Goal: Information Seeking & Learning: Understand process/instructions

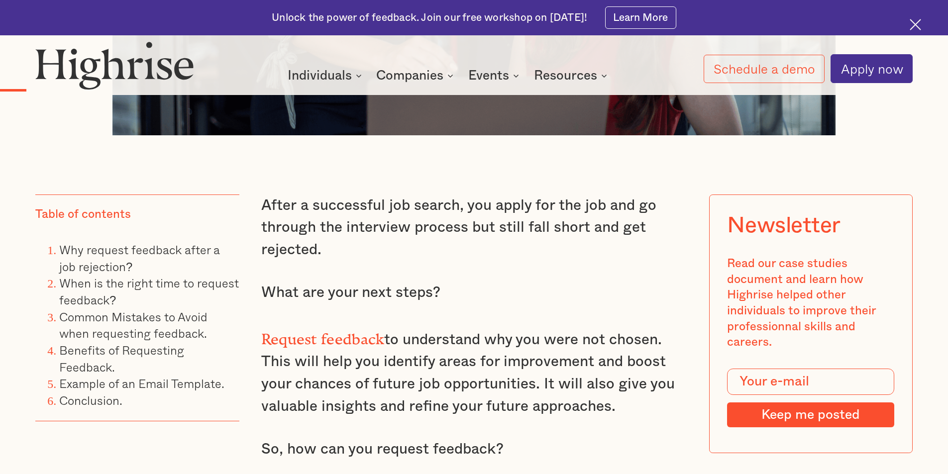
scroll to position [946, 0]
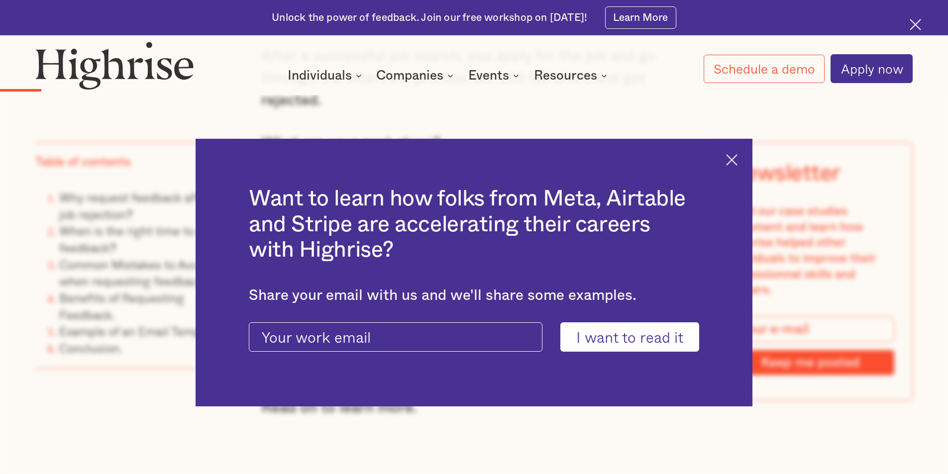
click at [738, 159] on img at bounding box center [731, 159] width 11 height 11
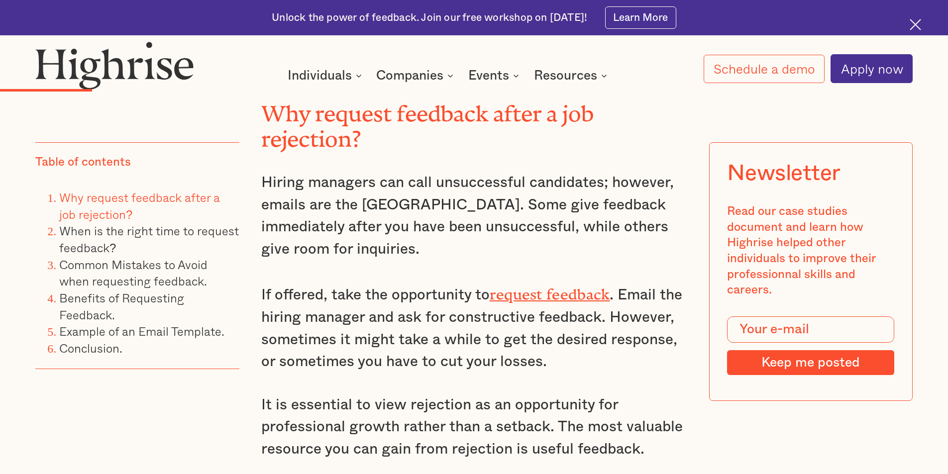
scroll to position [1344, 0]
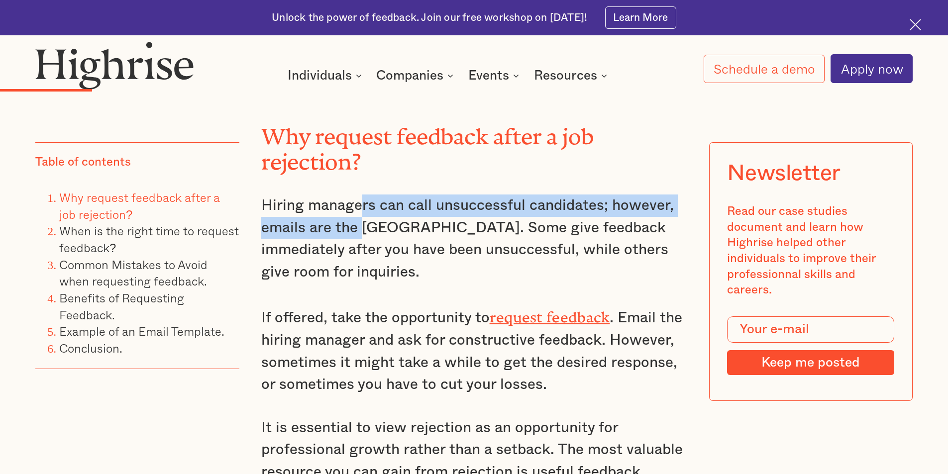
drag, startPoint x: 362, startPoint y: 221, endPoint x: 363, endPoint y: 243, distance: 22.9
click at [363, 243] on p "Hiring managers can call unsuccessful candidates; however, emails are the [GEOG…" at bounding box center [474, 239] width 426 height 89
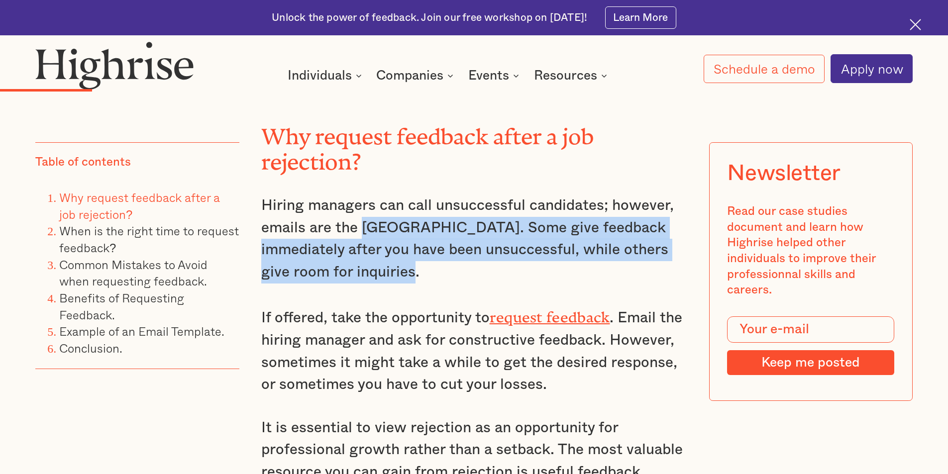
drag, startPoint x: 364, startPoint y: 239, endPoint x: 402, endPoint y: 283, distance: 57.5
click at [402, 283] on p "Hiring managers can call unsuccessful candidates; however, emails are the [GEOG…" at bounding box center [474, 239] width 426 height 89
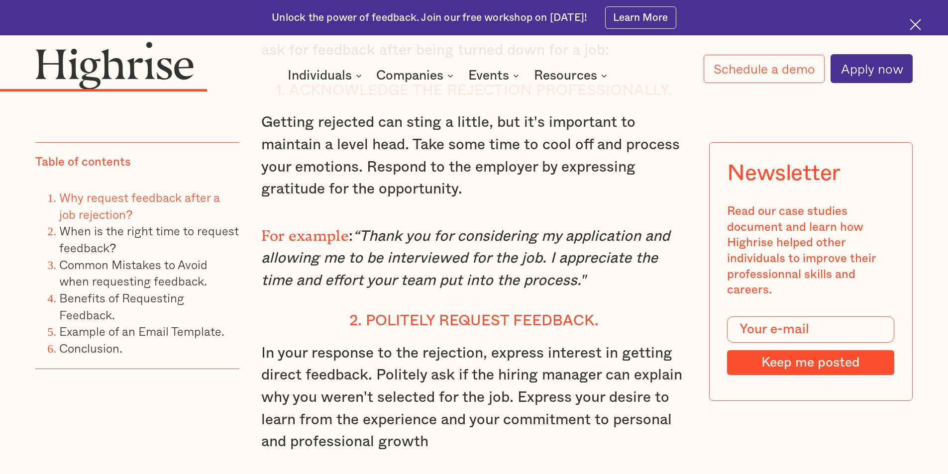
scroll to position [2290, 0]
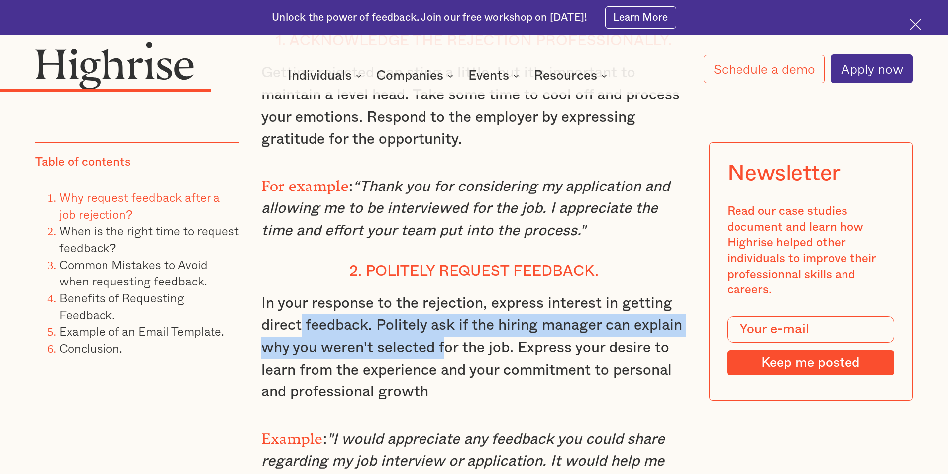
drag, startPoint x: 299, startPoint y: 332, endPoint x: 446, endPoint y: 362, distance: 150.3
click at [446, 362] on p "In your response to the rejection, express interest in getting direct feedback.…" at bounding box center [474, 348] width 426 height 111
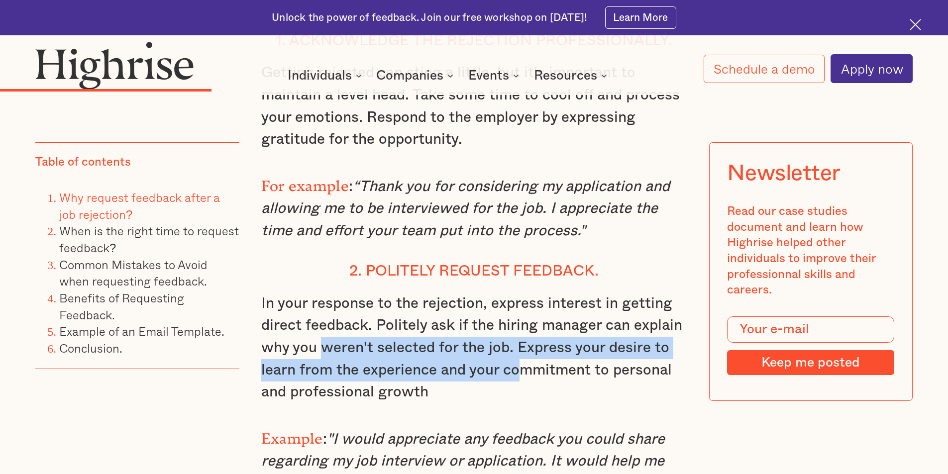
drag, startPoint x: 369, startPoint y: 355, endPoint x: 522, endPoint y: 383, distance: 155.8
click at [522, 383] on p "In your response to the rejection, express interest in getting direct feedback.…" at bounding box center [474, 348] width 426 height 111
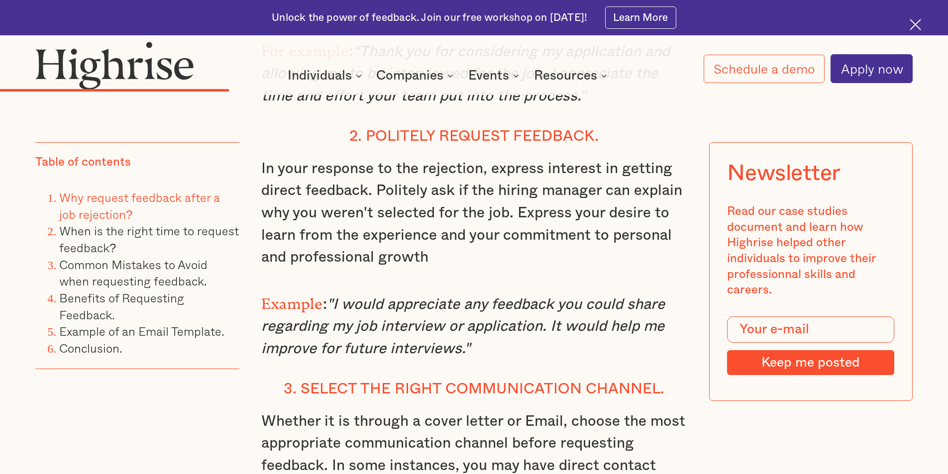
scroll to position [2439, 0]
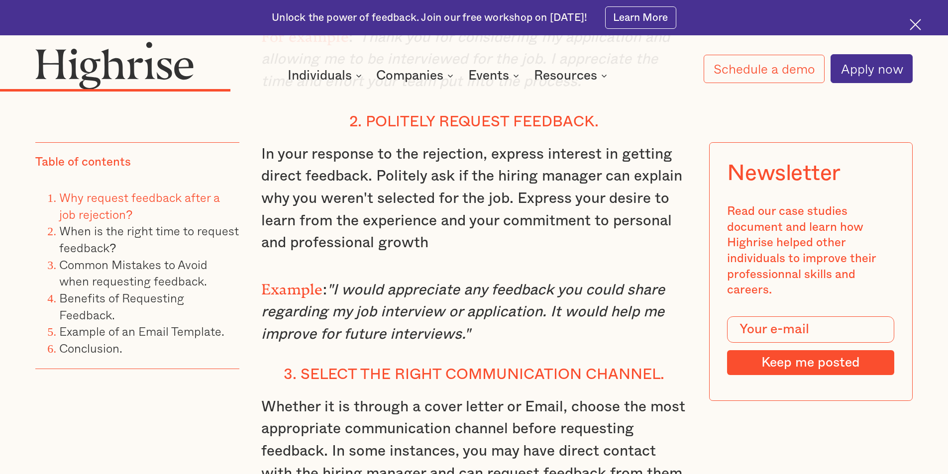
drag, startPoint x: 377, startPoint y: 296, endPoint x: 470, endPoint y: 341, distance: 103.3
click at [470, 341] on p "Example : "I would appreciate any feedback you could share regarding my job int…" at bounding box center [474, 310] width 426 height 71
drag, startPoint x: 463, startPoint y: 339, endPoint x: 334, endPoint y: 300, distance: 135.1
click at [334, 300] on em ""I would appreciate any feedback you could share regarding my job interview or …" at bounding box center [463, 312] width 404 height 59
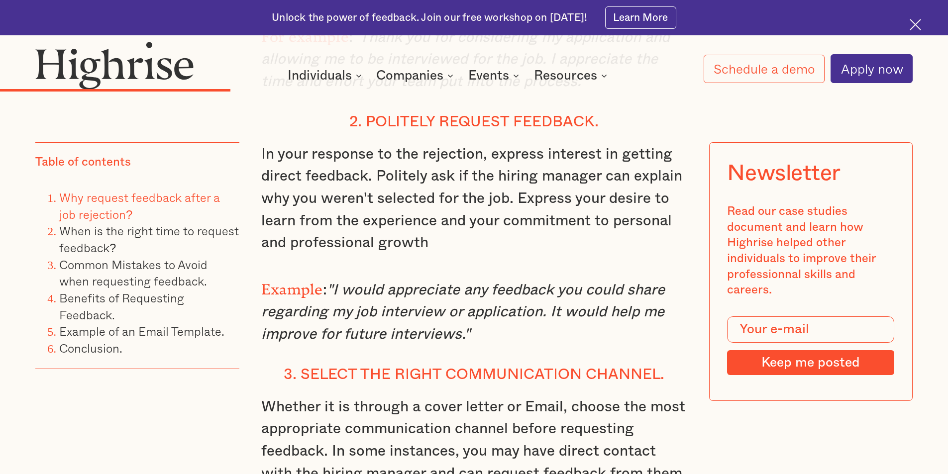
click at [334, 300] on em ""I would appreciate any feedback you could share regarding my job interview or …" at bounding box center [463, 312] width 404 height 59
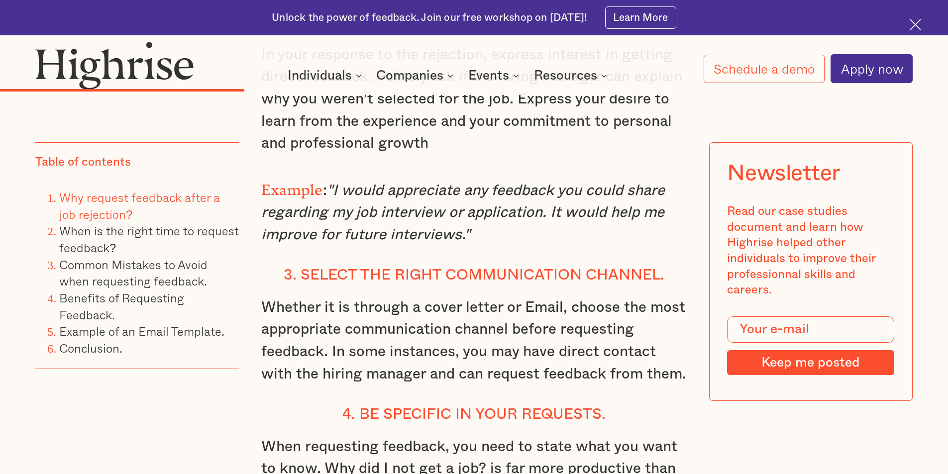
scroll to position [2589, 0]
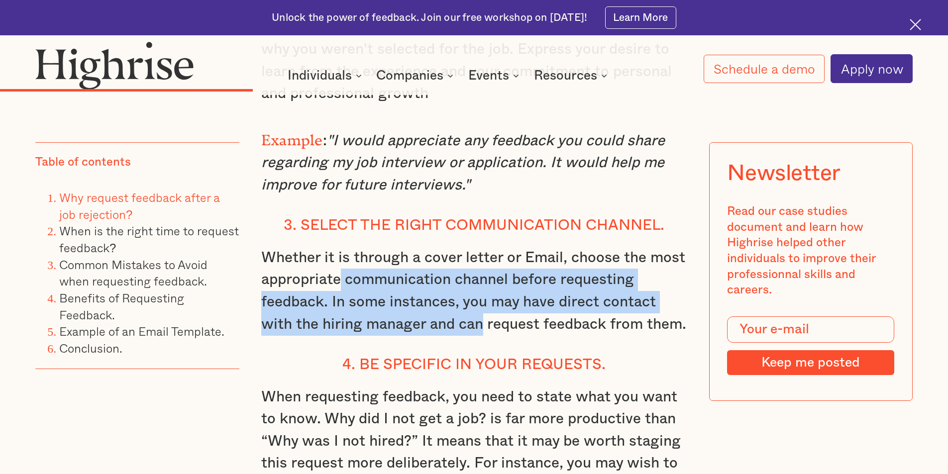
drag, startPoint x: 341, startPoint y: 282, endPoint x: 484, endPoint y: 331, distance: 151.0
click at [484, 331] on p "Whether it is through a cover letter or Email, choose the most appropriate comm…" at bounding box center [474, 291] width 426 height 89
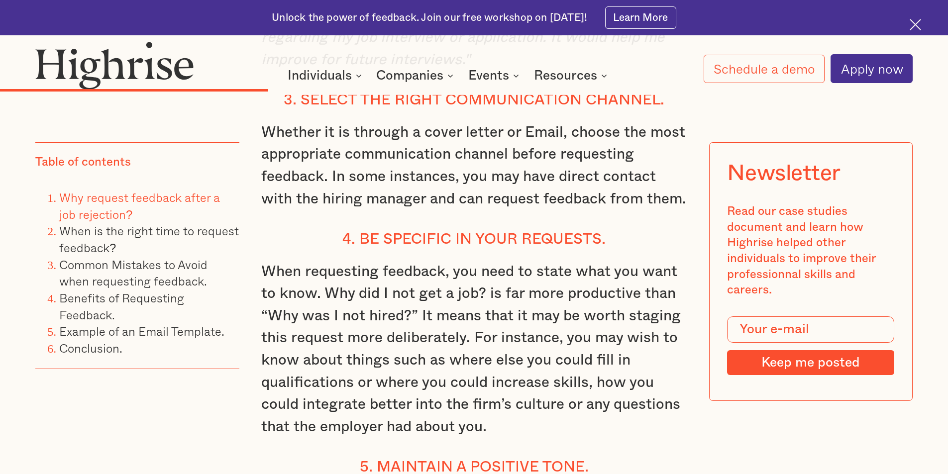
scroll to position [2738, 0]
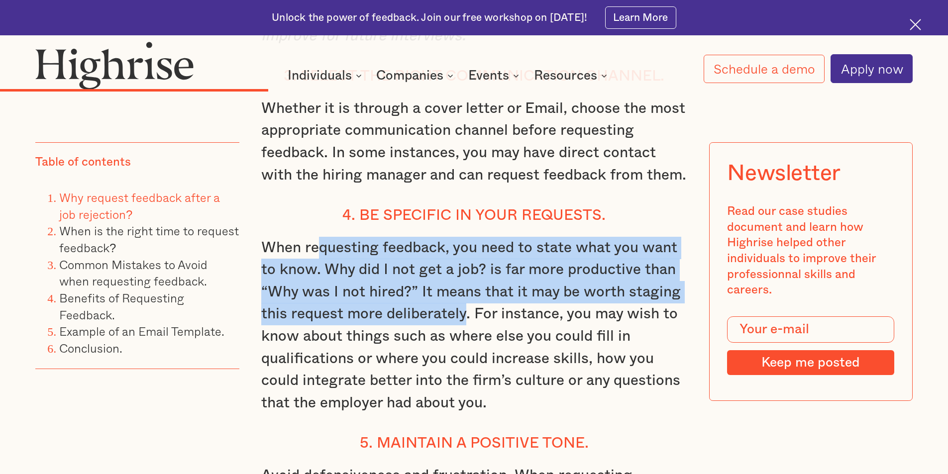
drag, startPoint x: 322, startPoint y: 262, endPoint x: 463, endPoint y: 324, distance: 154.7
click at [463, 324] on p "When requesting feedback, you need to state what you want to know. Why did I no…" at bounding box center [474, 326] width 426 height 178
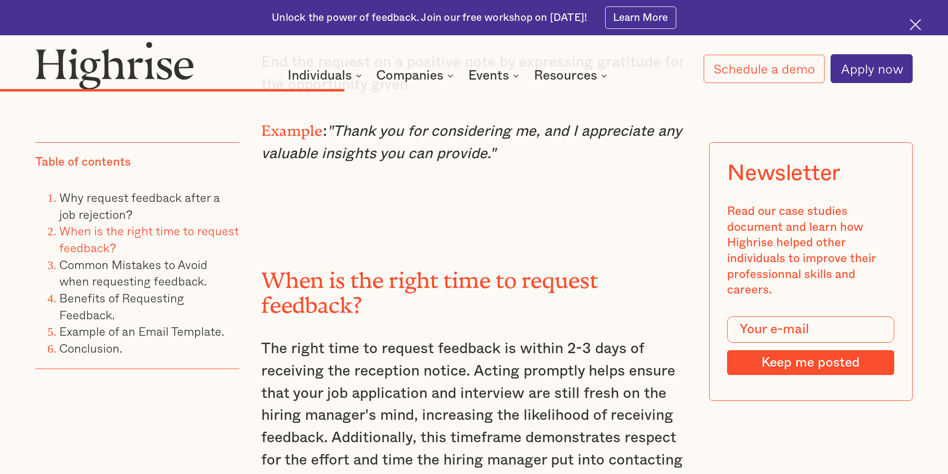
scroll to position [3385, 0]
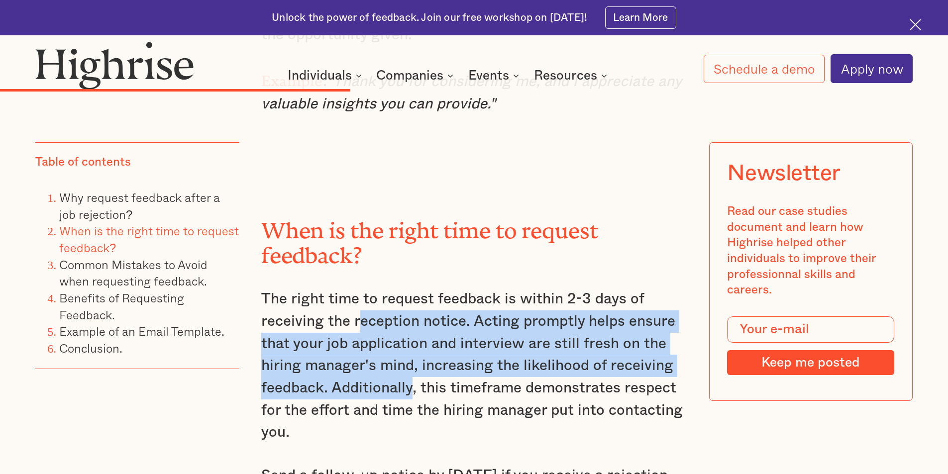
drag, startPoint x: 357, startPoint y: 315, endPoint x: 410, endPoint y: 387, distance: 89.3
click at [410, 387] on p "The right time to request feedback is within 2-3 days of receiving the receptio…" at bounding box center [474, 365] width 426 height 155
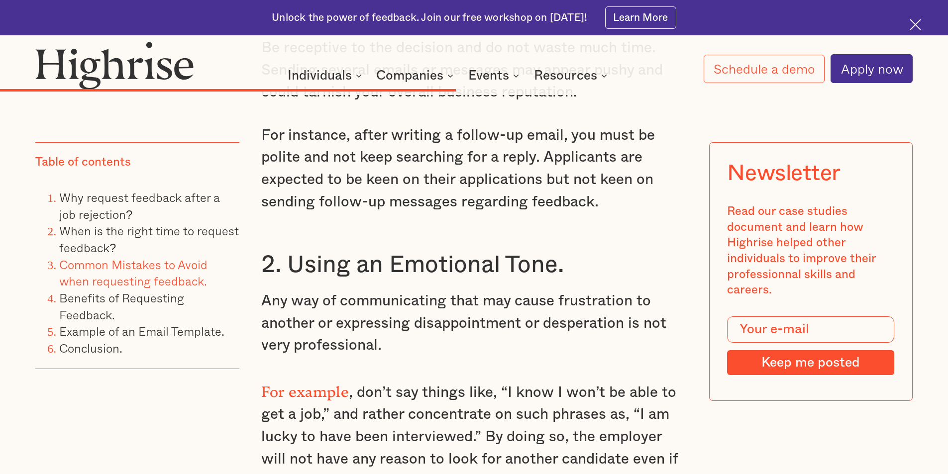
scroll to position [4281, 0]
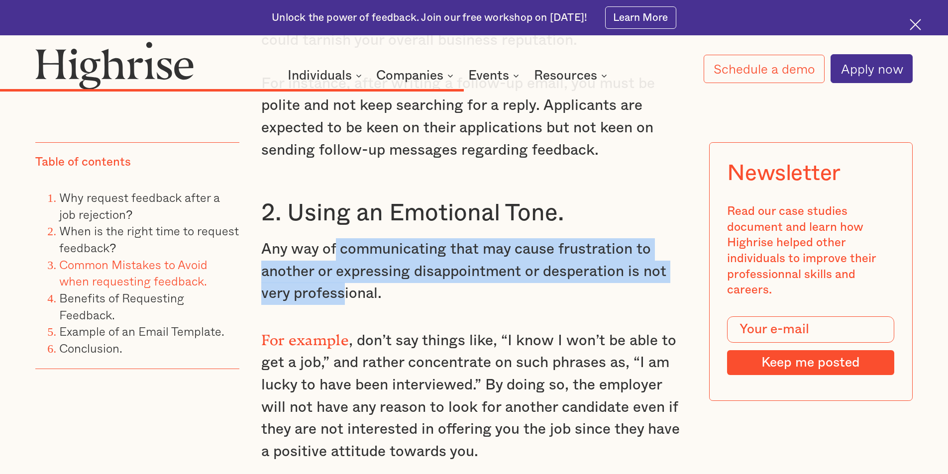
drag, startPoint x: 335, startPoint y: 278, endPoint x: 340, endPoint y: 304, distance: 26.6
click at [340, 304] on p "Any way of communicating that may cause frustration to another or expressing di…" at bounding box center [474, 271] width 426 height 67
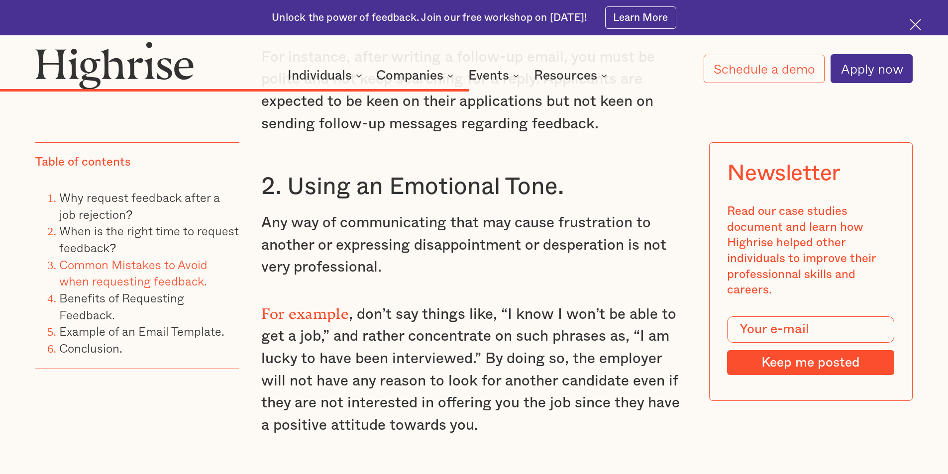
scroll to position [4331, 0]
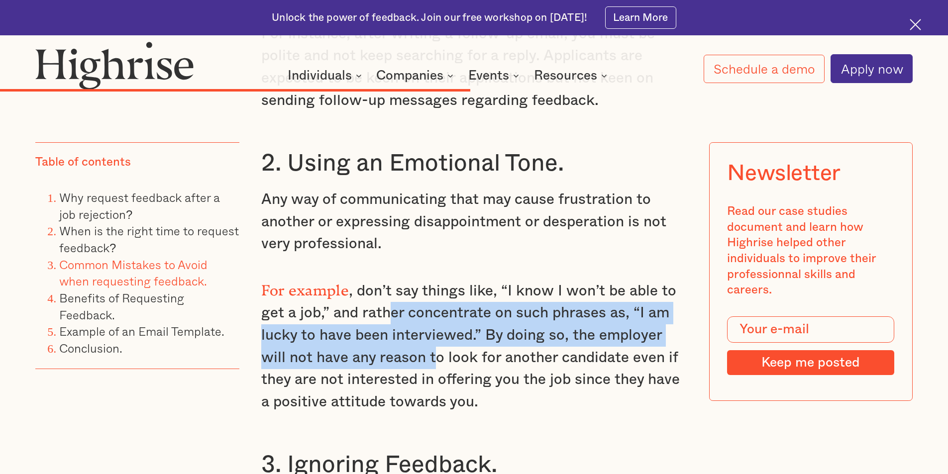
drag, startPoint x: 388, startPoint y: 323, endPoint x: 406, endPoint y: 384, distance: 64.3
click at [406, 384] on p "For example , don’t say things like, “I know I won’t be able to get a job,” and…" at bounding box center [474, 344] width 426 height 137
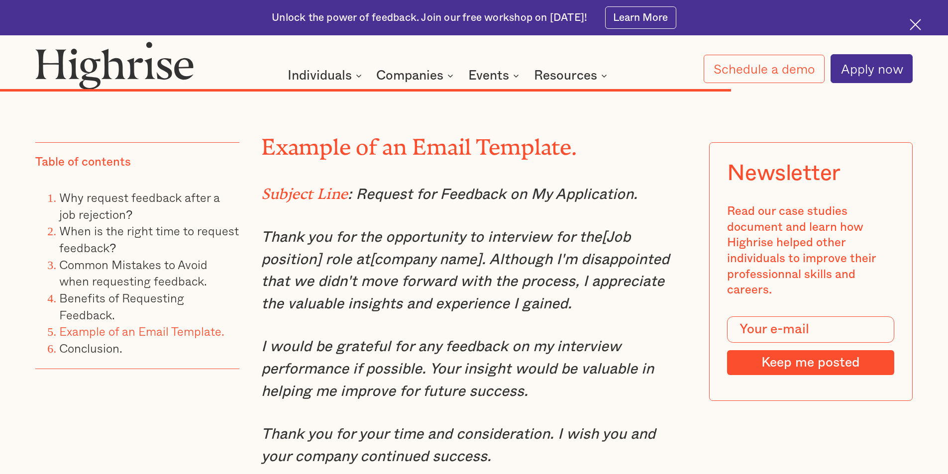
scroll to position [6422, 0]
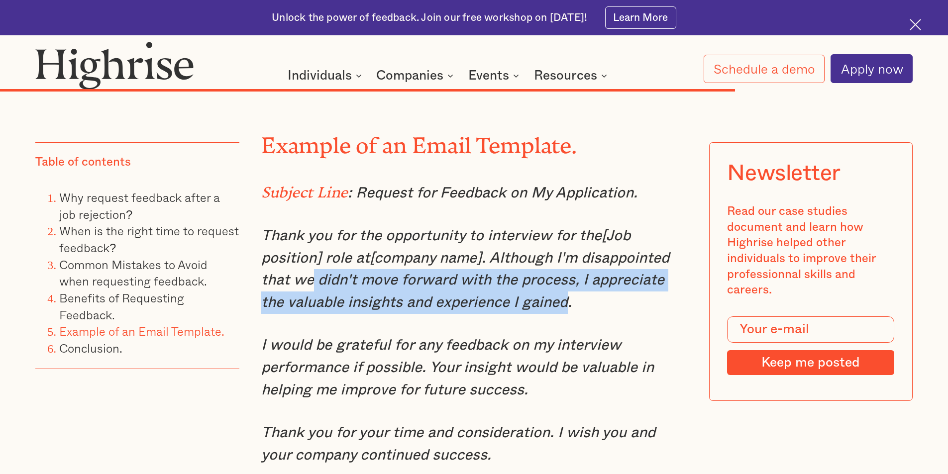
drag, startPoint x: 313, startPoint y: 309, endPoint x: 542, endPoint y: 329, distance: 229.4
click at [542, 310] on em "Thank you for the opportunity to interview for the[Job position] role at[compan…" at bounding box center [465, 269] width 408 height 82
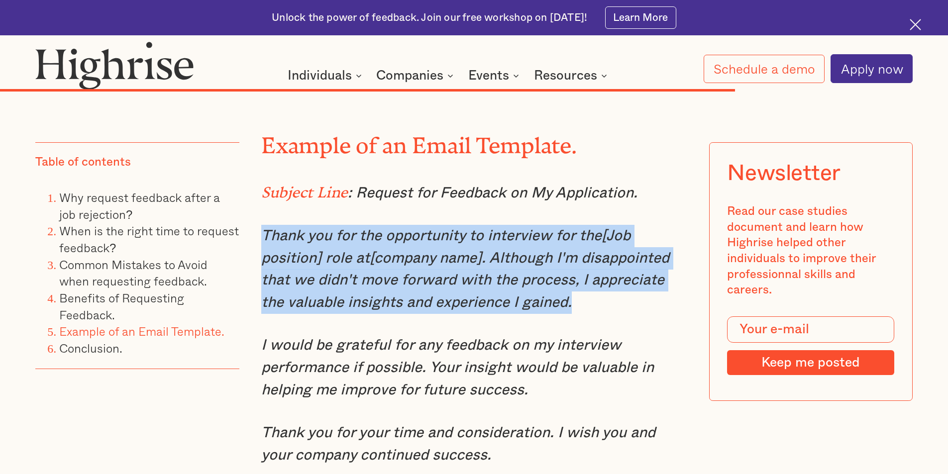
drag, startPoint x: 534, startPoint y: 330, endPoint x: 262, endPoint y: 270, distance: 278.3
click at [262, 270] on p "Thank you for the opportunity to interview for the[Job position] role at[compan…" at bounding box center [474, 269] width 426 height 89
click at [372, 308] on em "Thank you for the opportunity to interview for the[Job position] role at[compan…" at bounding box center [465, 269] width 408 height 82
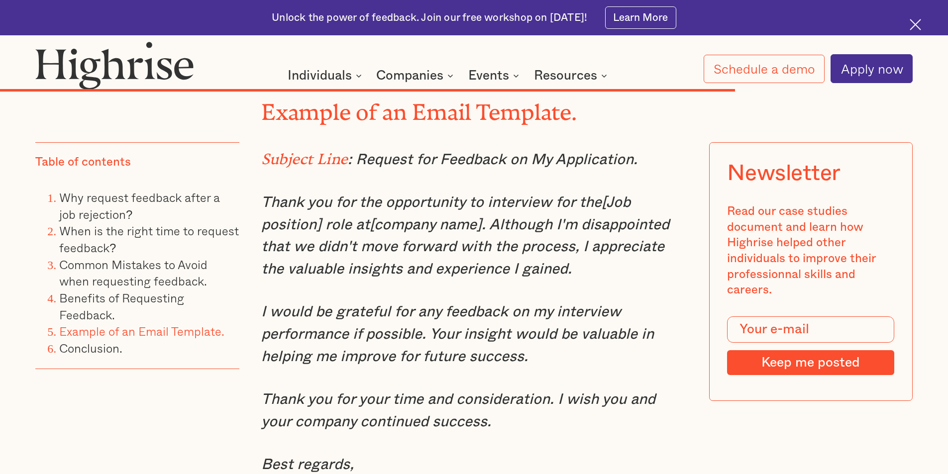
scroll to position [6471, 0]
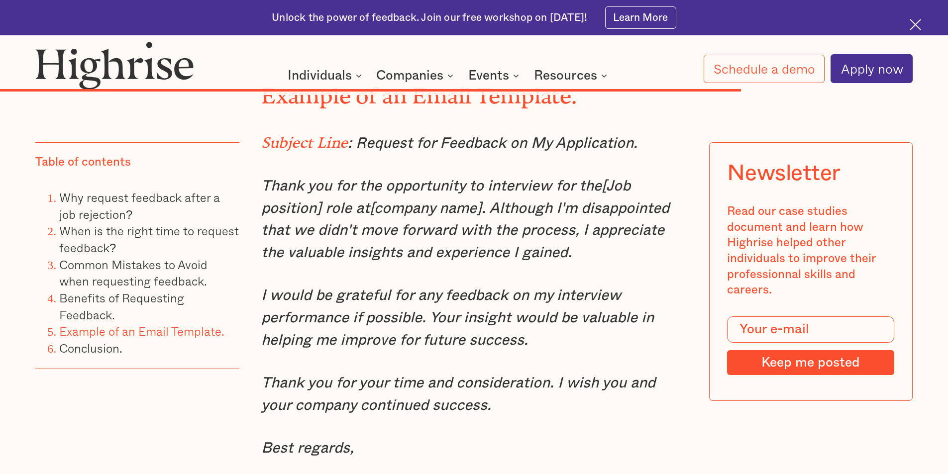
click at [324, 331] on em "I would be grateful for any feedback on my interview performance if possible. Y…" at bounding box center [457, 317] width 393 height 59
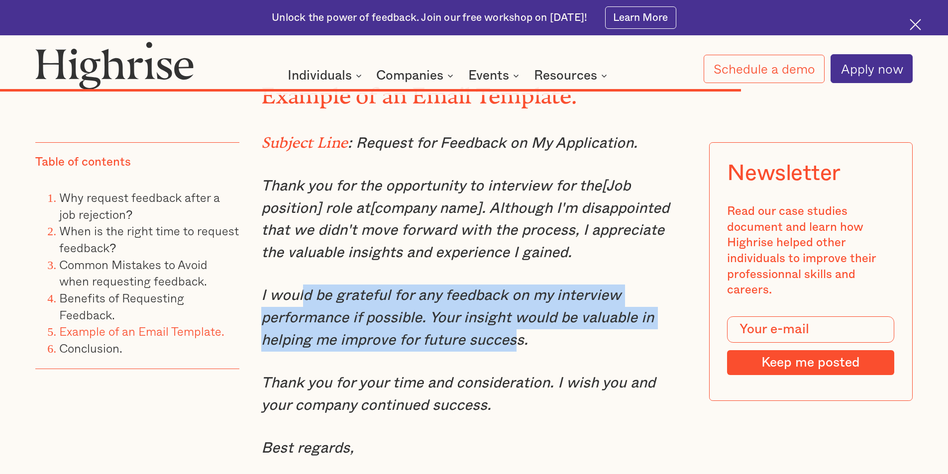
drag, startPoint x: 351, startPoint y: 322, endPoint x: 513, endPoint y: 377, distance: 171.0
click at [513, 347] on em "I would be grateful for any feedback on my interview performance if possible. Y…" at bounding box center [457, 317] width 393 height 59
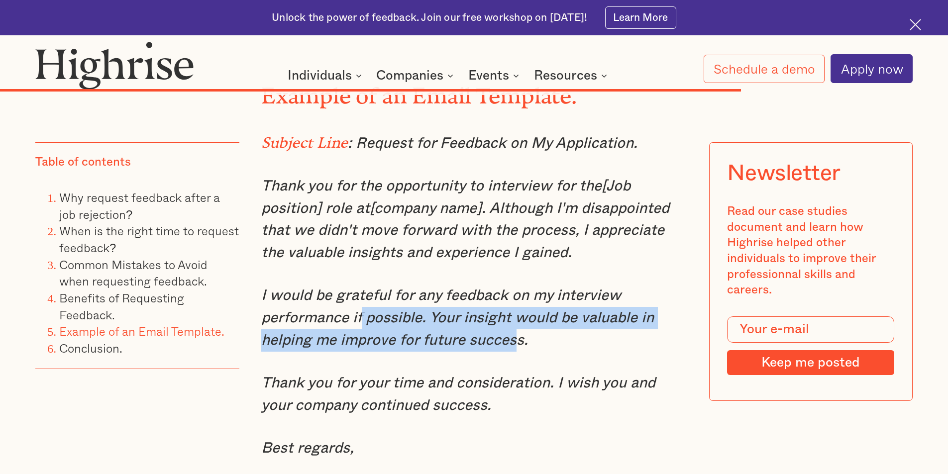
drag, startPoint x: 440, startPoint y: 358, endPoint x: 361, endPoint y: 347, distance: 79.5
click at [361, 347] on em "I would be grateful for any feedback on my interview performance if possible. Y…" at bounding box center [457, 317] width 393 height 59
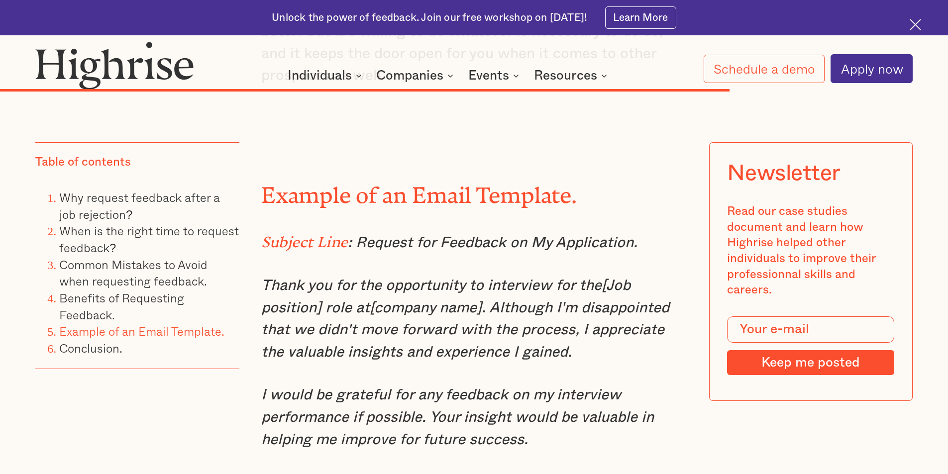
scroll to position [6422, 0]
